Goal: Information Seeking & Learning: Learn about a topic

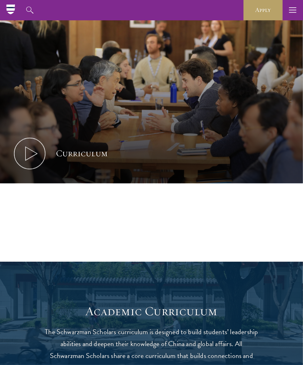
scroll to position [279, 0]
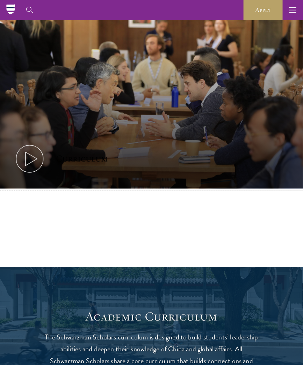
click at [31, 160] on icon at bounding box center [29, 158] width 31 height 31
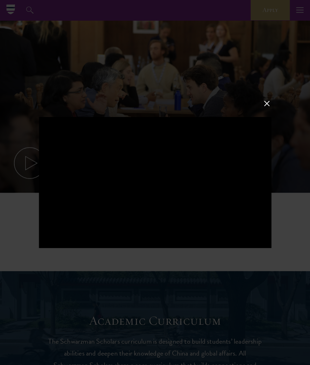
click at [267, 101] on button at bounding box center [266, 103] width 9 height 9
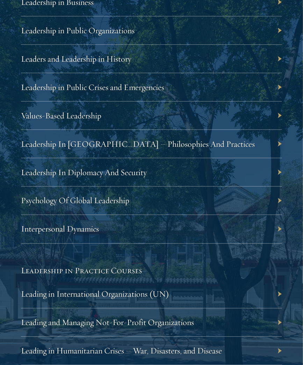
scroll to position [1342, 0]
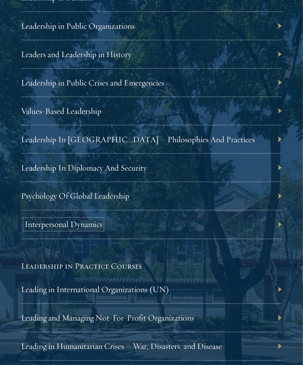
click at [78, 226] on link "Interpersonal Dynamics" at bounding box center [63, 224] width 78 height 10
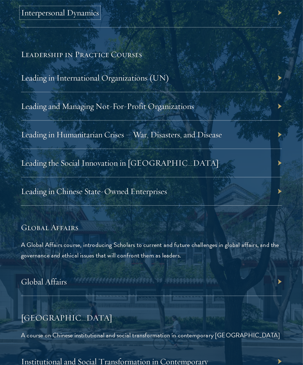
scroll to position [1554, 0]
click at [280, 73] on div "Leading in International Organizations (UN)" at bounding box center [151, 77] width 261 height 28
click at [279, 77] on div "Leading in International Organizations (UN)" at bounding box center [151, 77] width 261 height 28
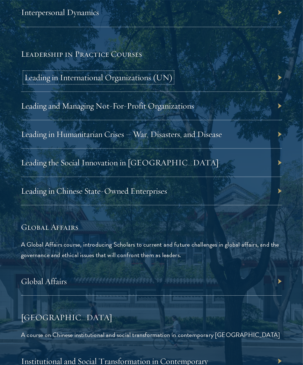
click at [126, 77] on link "Leading in International Organizations (UN)" at bounding box center [98, 77] width 148 height 10
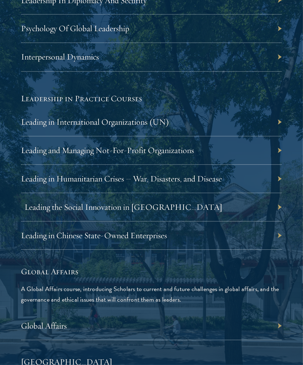
scroll to position [1720, 0]
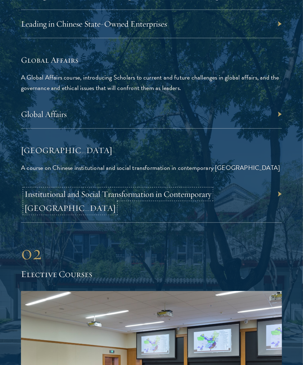
click at [52, 190] on link "Institutional and Social Transformation in Contemporary China" at bounding box center [117, 201] width 187 height 24
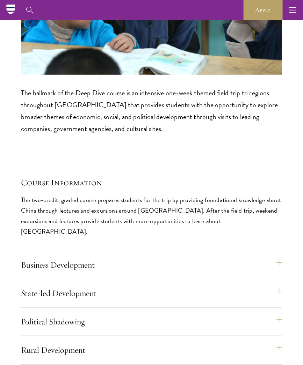
scroll to position [3434, 0]
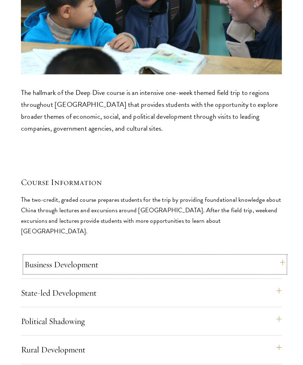
click at [56, 256] on button "Business Development" at bounding box center [154, 264] width 261 height 17
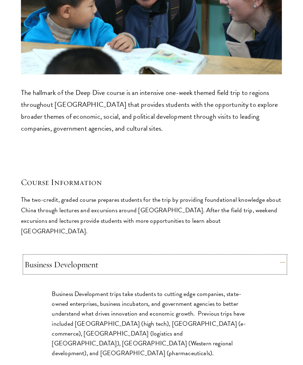
click at [56, 256] on button "Business Development" at bounding box center [154, 264] width 261 height 17
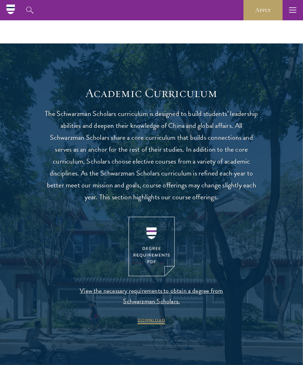
scroll to position [502, 0]
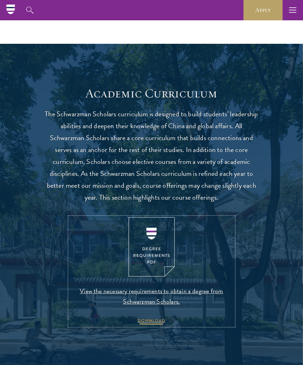
click at [153, 319] on span "DOWNLOAD" at bounding box center [152, 321] width 28 height 8
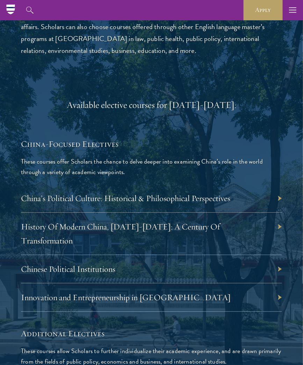
scroll to position [2232, 0]
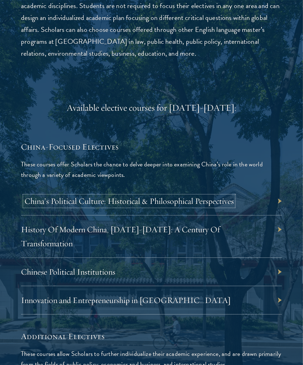
click at [65, 196] on link "China’s Political Culture: Historical & Philosophical Perspectives" at bounding box center [129, 201] width 210 height 10
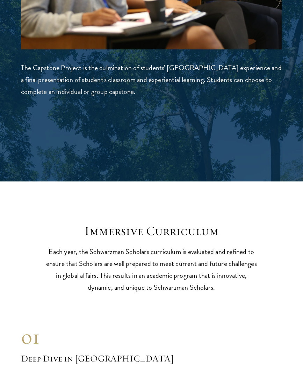
scroll to position [2938, 0]
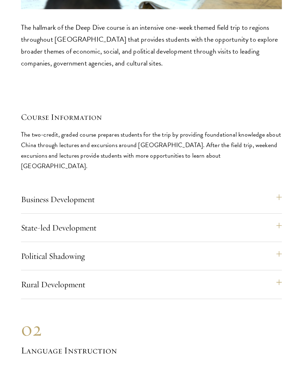
scroll to position [3500, 0]
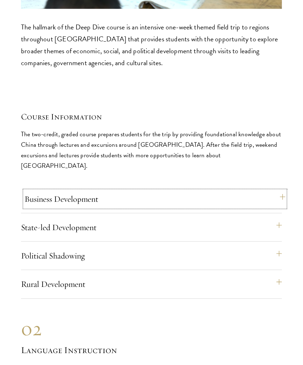
click at [39, 190] on button "Business Development" at bounding box center [154, 198] width 261 height 17
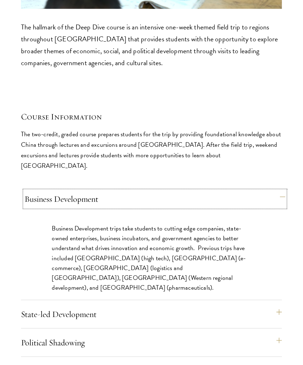
click at [40, 190] on button "Business Development" at bounding box center [154, 198] width 261 height 17
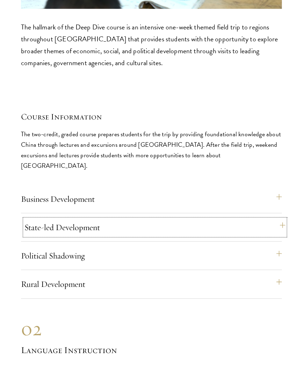
click at [44, 219] on button "State-led Development" at bounding box center [154, 227] width 261 height 17
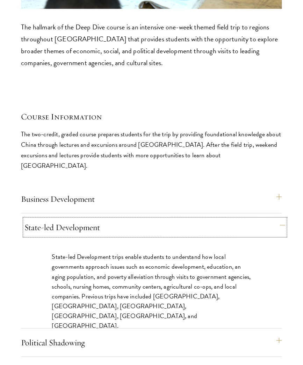
click at [44, 219] on button "State-led Development" at bounding box center [154, 227] width 261 height 17
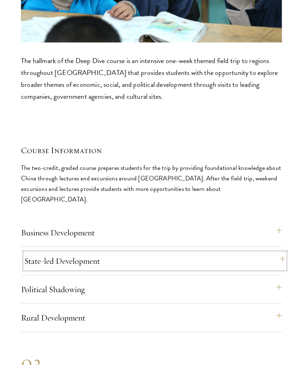
scroll to position [3471, 0]
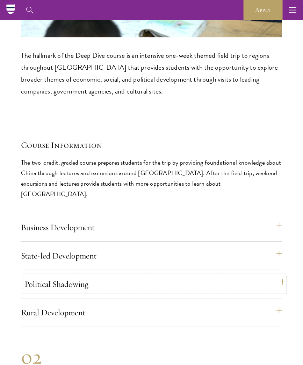
click at [41, 275] on button "Political Shadowing" at bounding box center [154, 283] width 261 height 17
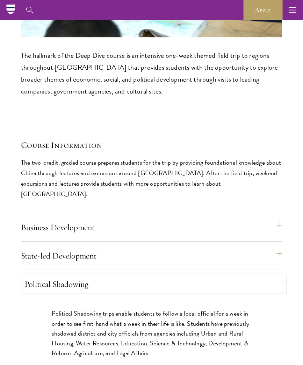
click at [41, 275] on button "Political Shadowing" at bounding box center [154, 283] width 261 height 17
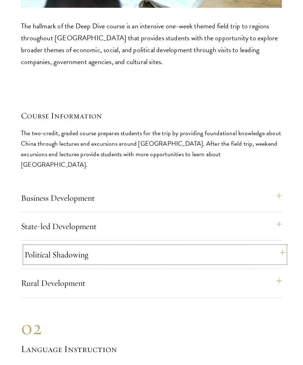
scroll to position [3501, 0]
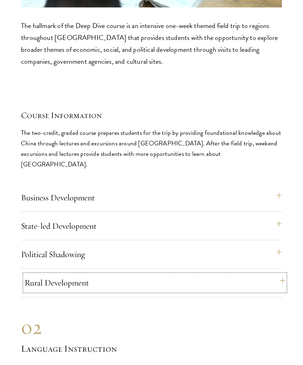
click at [38, 274] on button "Rural Development" at bounding box center [154, 282] width 261 height 17
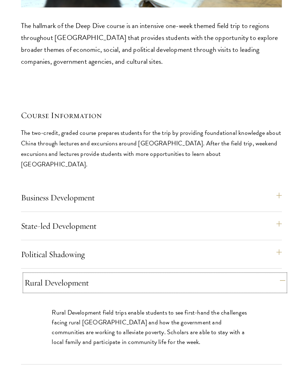
click at [44, 274] on button "Rural Development" at bounding box center [154, 282] width 261 height 17
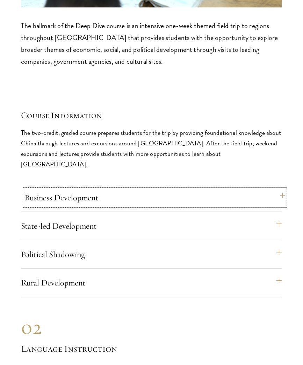
click at [47, 189] on button "Business Development" at bounding box center [154, 197] width 261 height 17
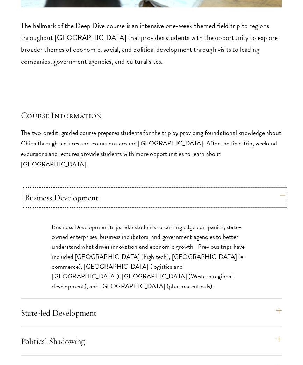
click at [47, 189] on button "Business Development" at bounding box center [154, 197] width 261 height 17
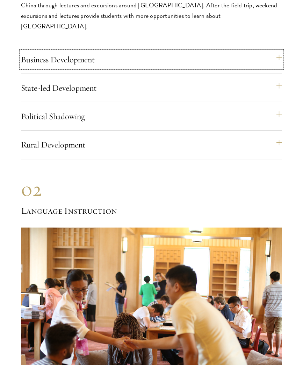
scroll to position [3639, 0]
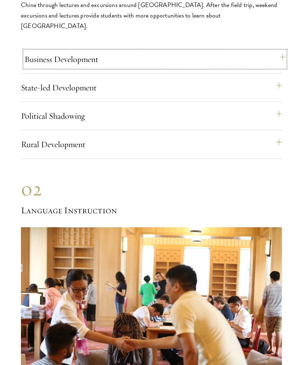
click at [43, 51] on button "Business Development" at bounding box center [154, 59] width 261 height 17
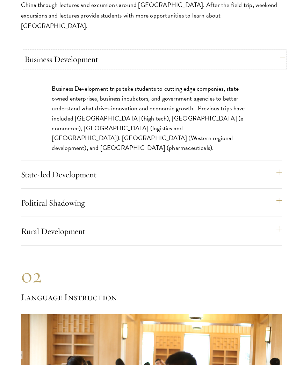
click at [43, 51] on button "Business Development" at bounding box center [154, 59] width 261 height 17
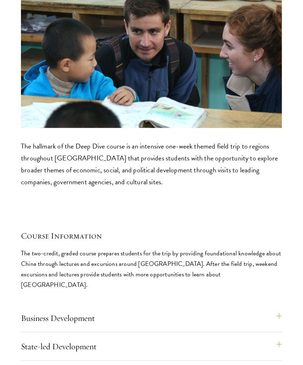
scroll to position [3501, 0]
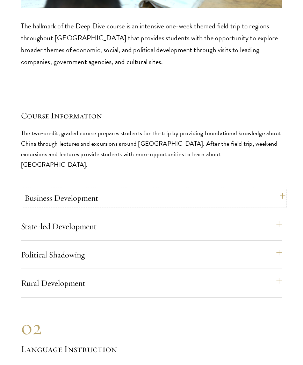
click at [44, 189] on button "Business Development" at bounding box center [154, 197] width 261 height 17
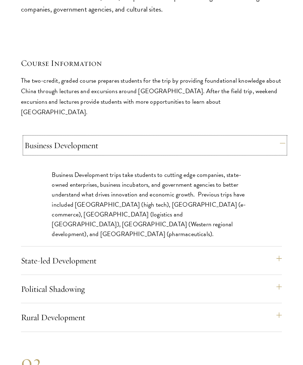
scroll to position [3554, 0]
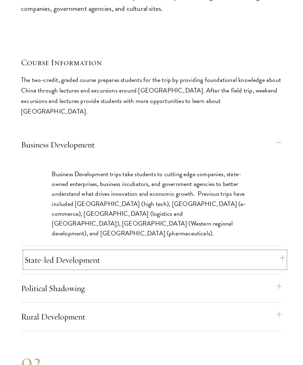
click at [53, 251] on button "State-led Development" at bounding box center [154, 259] width 261 height 17
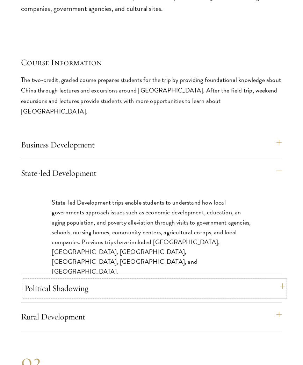
click at [64, 280] on button "Political Shadowing" at bounding box center [154, 288] width 261 height 17
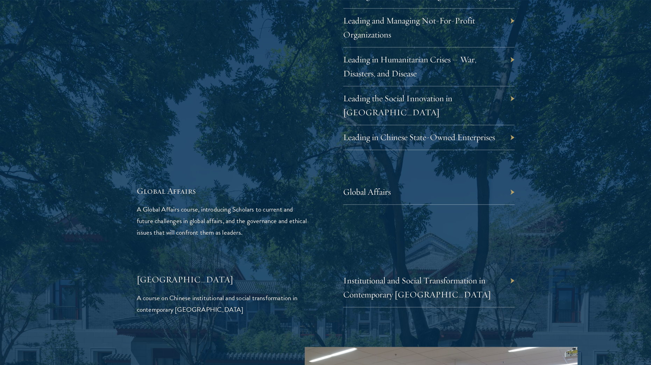
scroll to position [1525, 0]
click at [303, 186] on link "Global Affairs" at bounding box center [373, 191] width 48 height 11
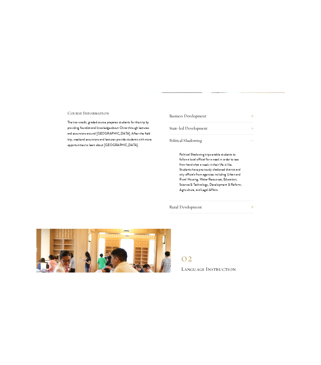
scroll to position [3102, 0]
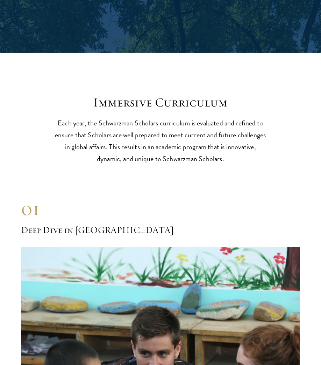
click at [223, 135] on p "Each year, the Schwarzman Scholars curriculum is evaluated and refined to ensur…" at bounding box center [160, 141] width 217 height 48
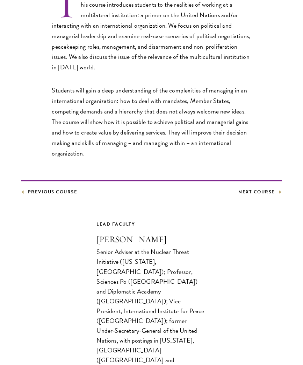
scroll to position [390, 0]
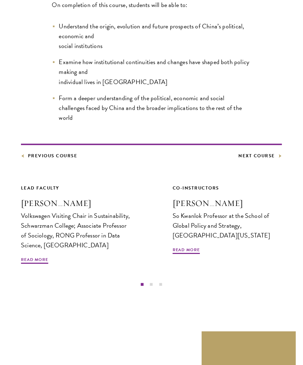
scroll to position [367, 0]
click at [150, 279] on button "2" at bounding box center [151, 283] width 9 height 9
